Goal: Task Accomplishment & Management: Use online tool/utility

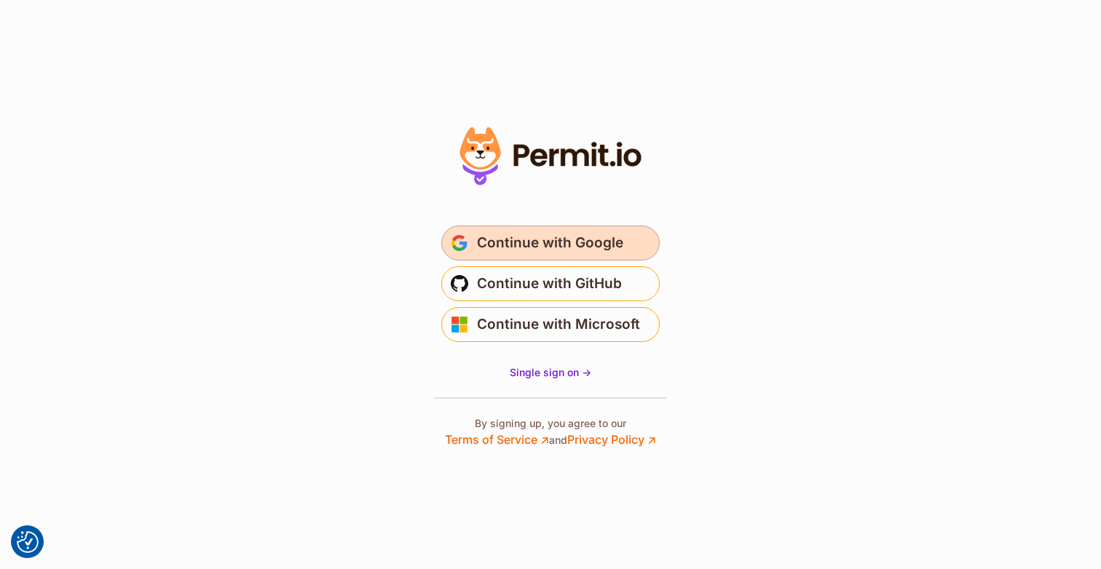
click at [564, 249] on span "Continue with Google" at bounding box center [550, 243] width 146 height 23
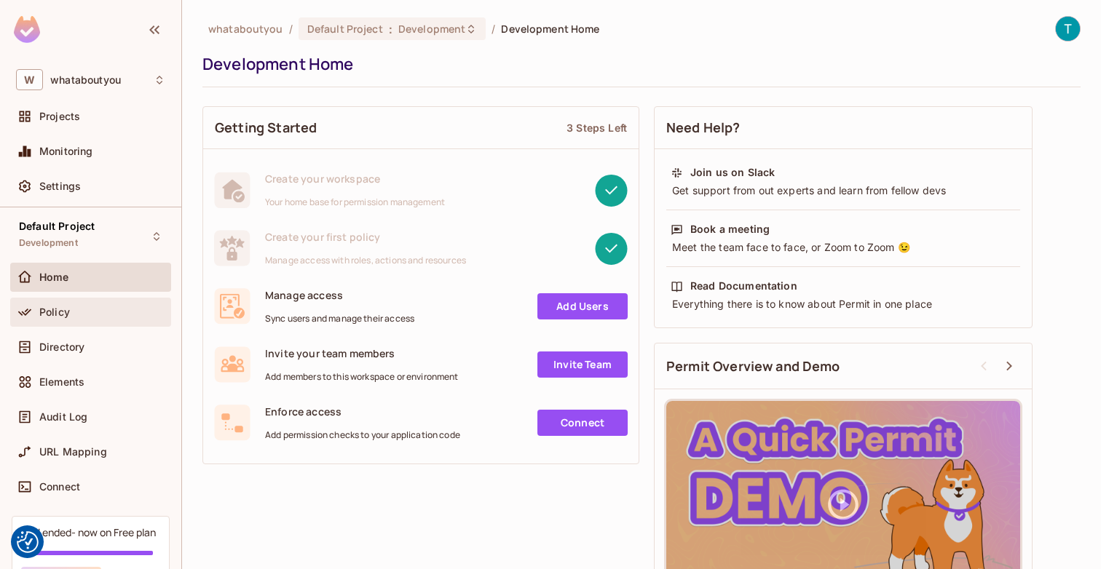
click at [82, 312] on div "Policy" at bounding box center [102, 313] width 126 height 12
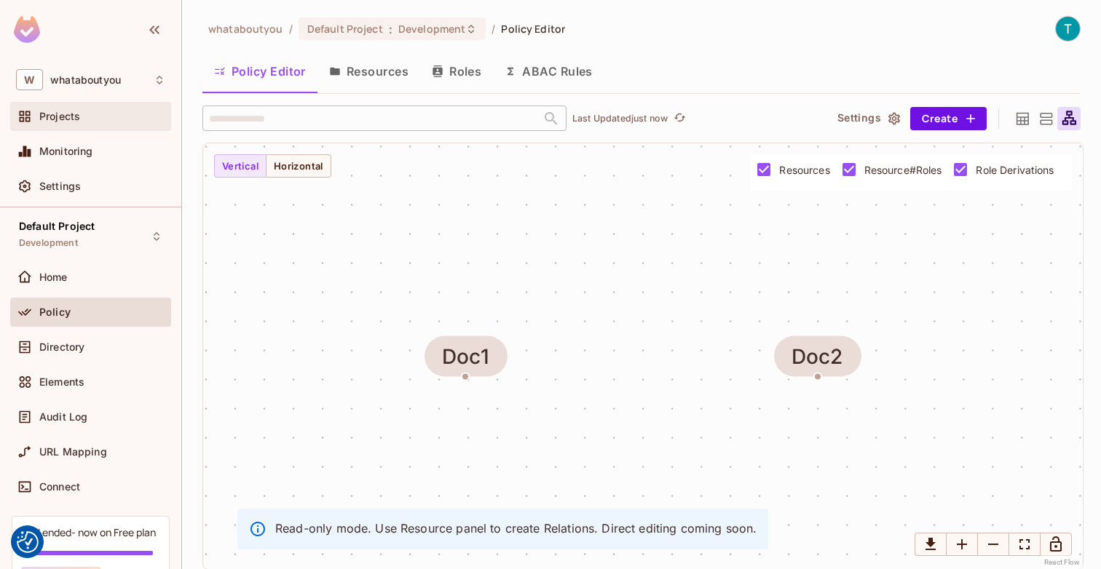
click at [88, 110] on div "Projects" at bounding box center [90, 116] width 149 height 17
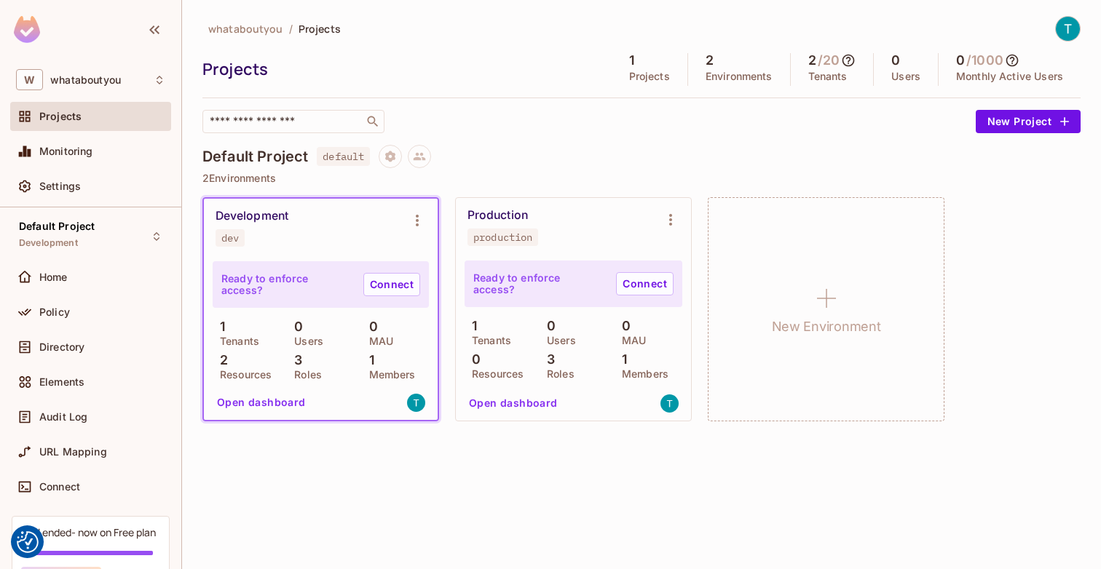
click at [296, 232] on div "Development dev" at bounding box center [309, 228] width 187 height 38
click at [254, 181] on p "2 Environments" at bounding box center [641, 179] width 878 height 12
